Goal: Task Accomplishment & Management: Manage account settings

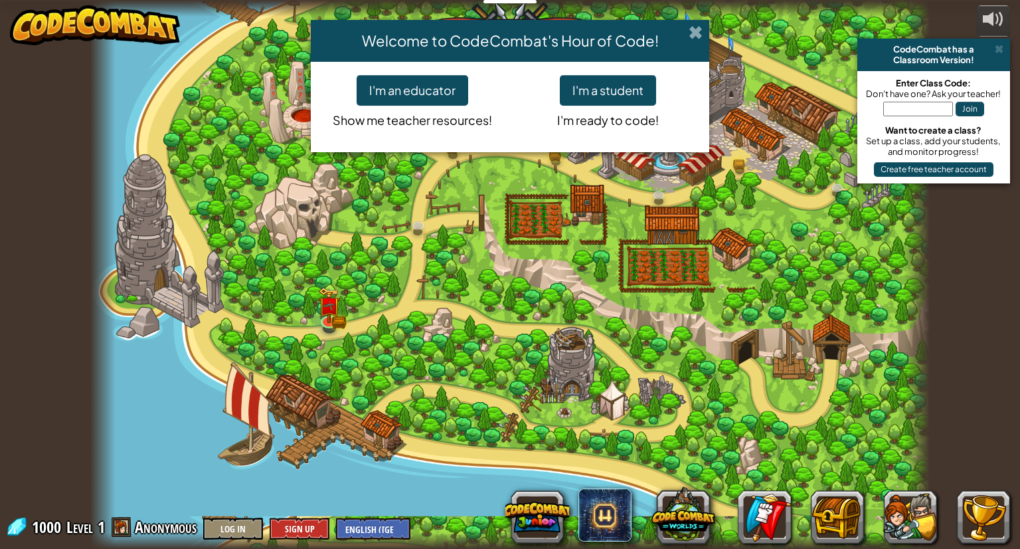
click at [696, 37] on span at bounding box center [696, 32] width 14 height 14
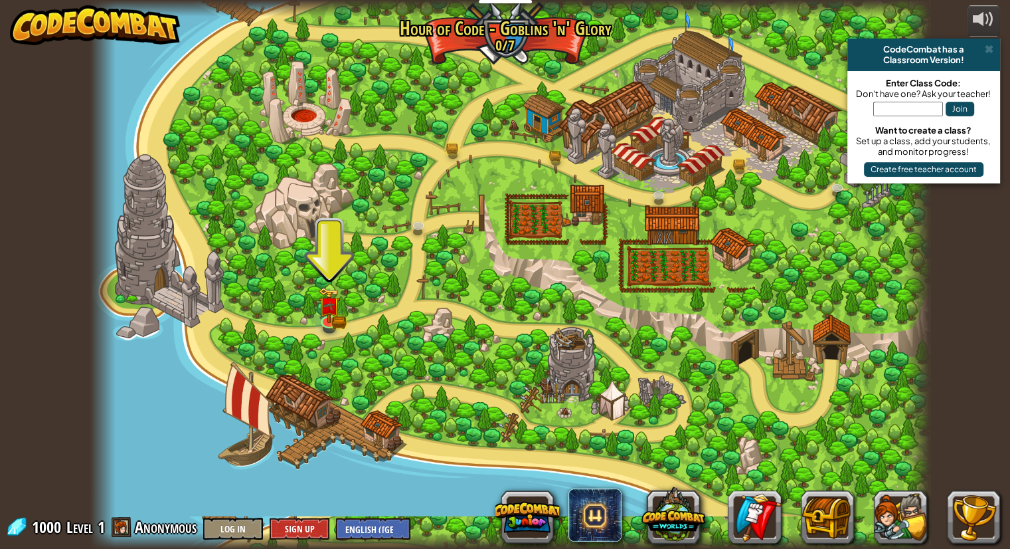
click at [66, 22] on img at bounding box center [95, 25] width 170 height 40
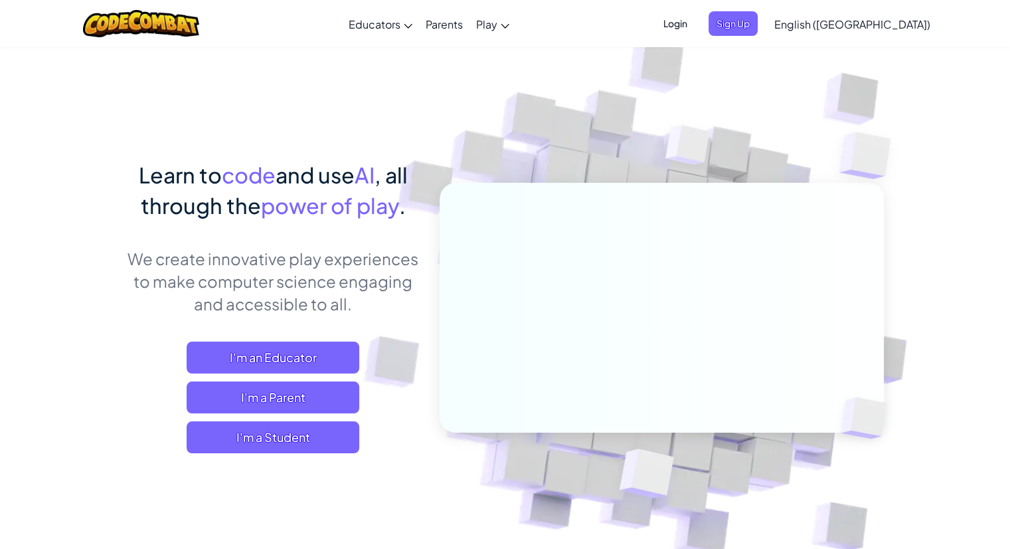
click at [695, 23] on span "Login" at bounding box center [675, 23] width 40 height 25
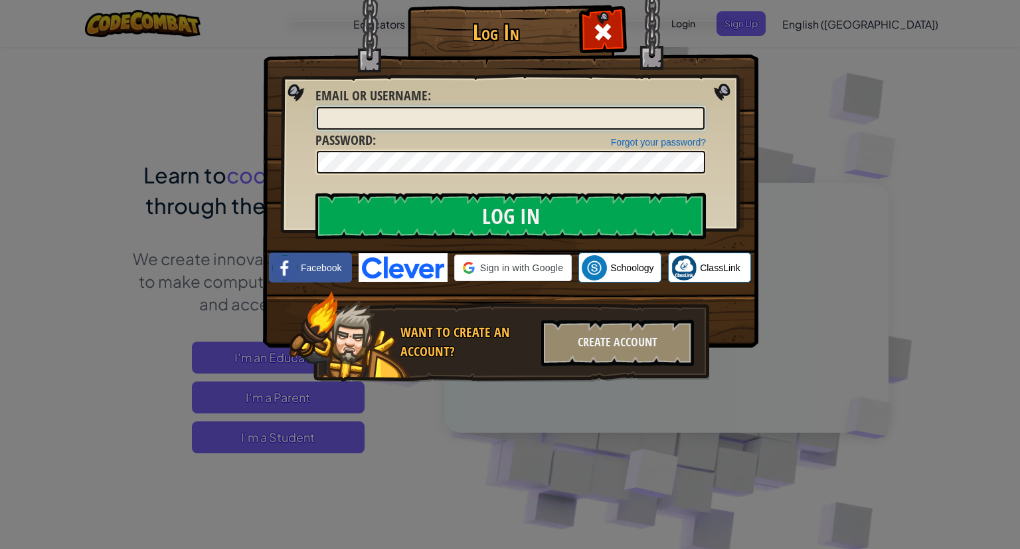
type input "SMITHtim2"
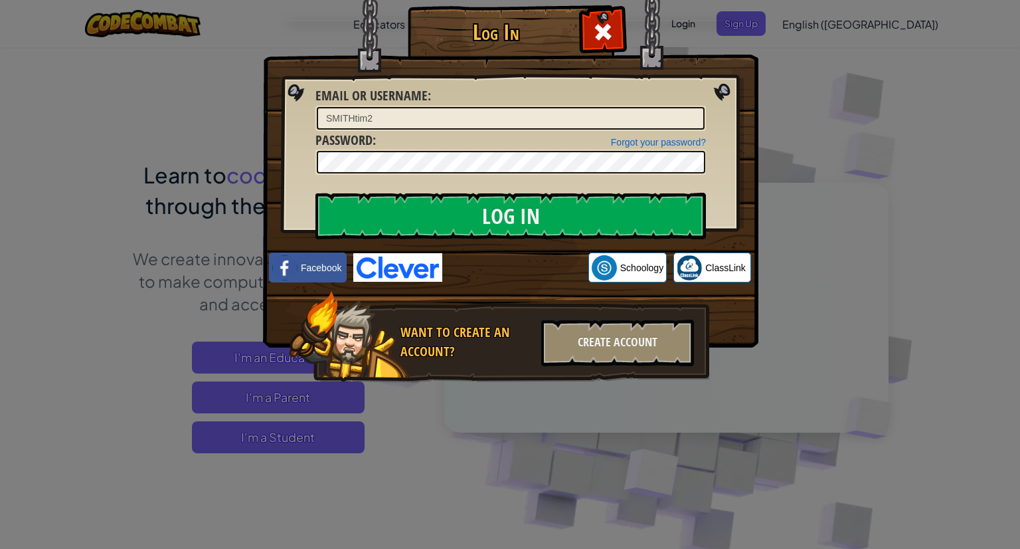
click at [634, 86] on img at bounding box center [510, 154] width 495 height 387
